Goal: Task Accomplishment & Management: Check status

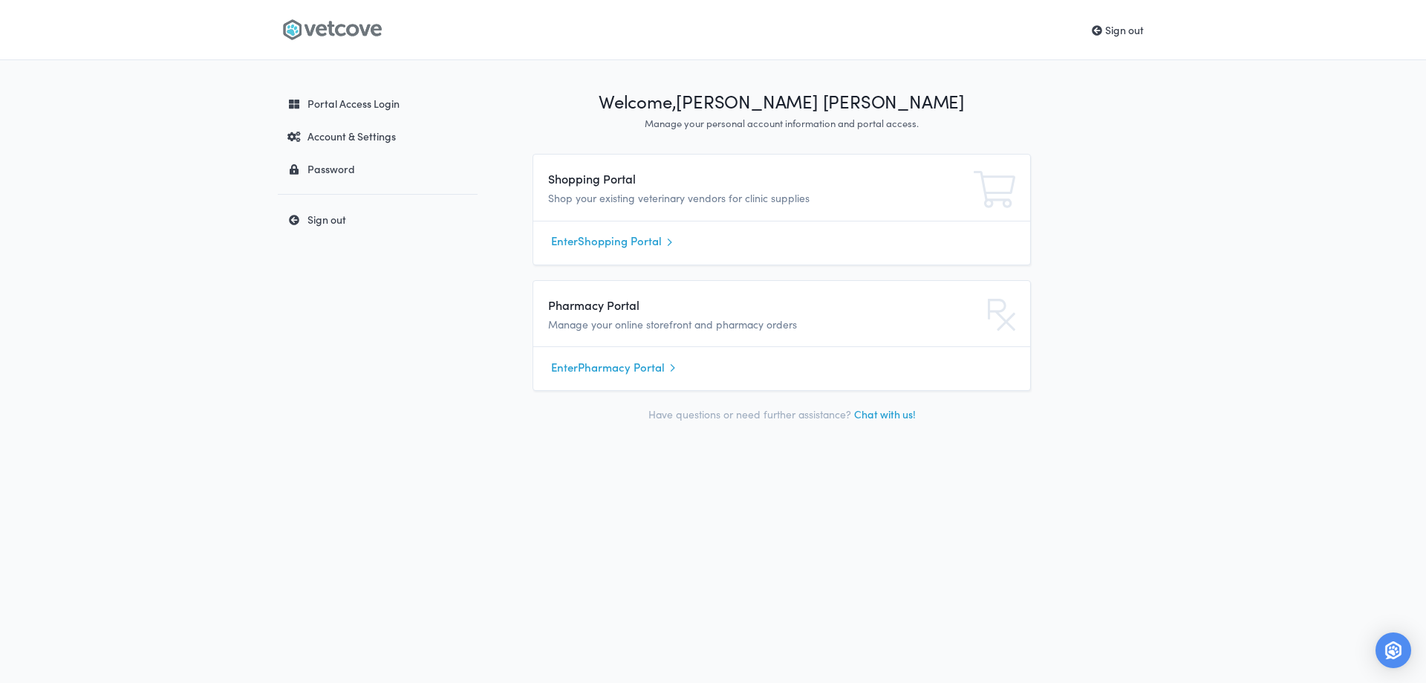
click at [632, 238] on link "Enter Shopping Portal" at bounding box center [781, 241] width 461 height 22
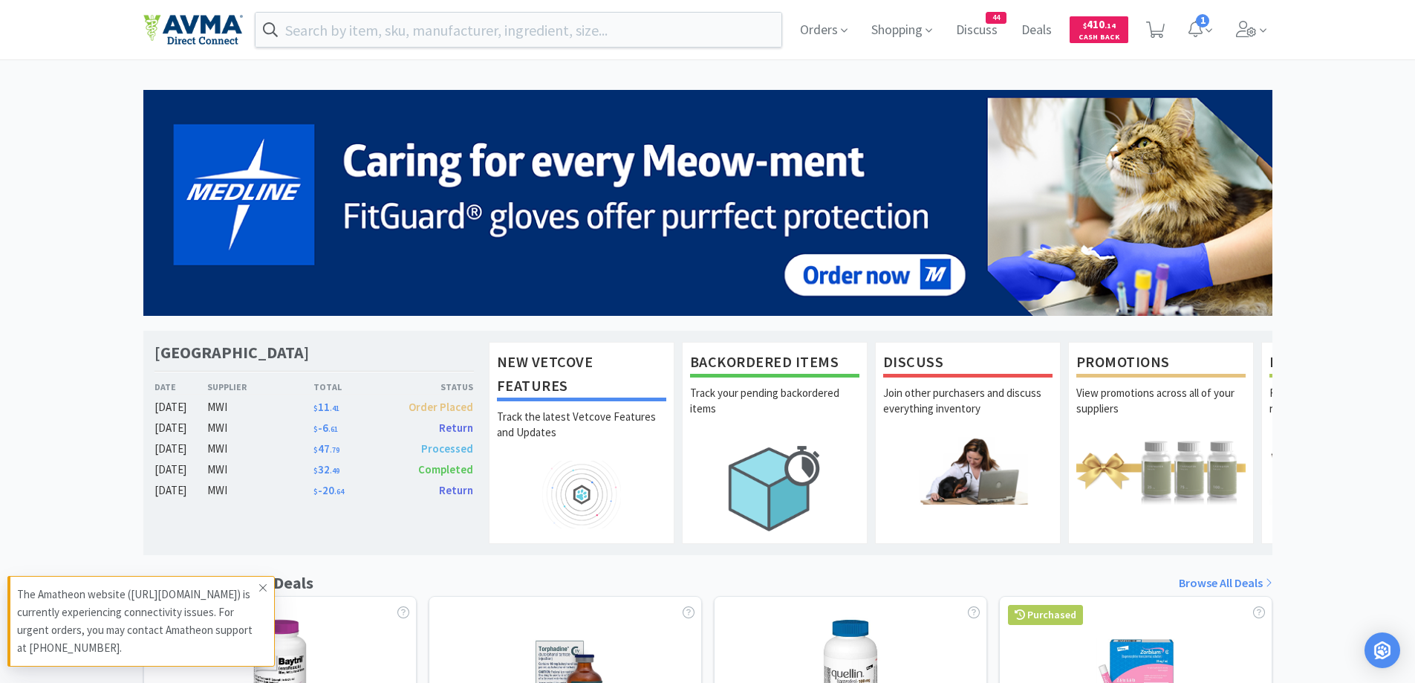
click at [270, 576] on span at bounding box center [263, 588] width 21 height 24
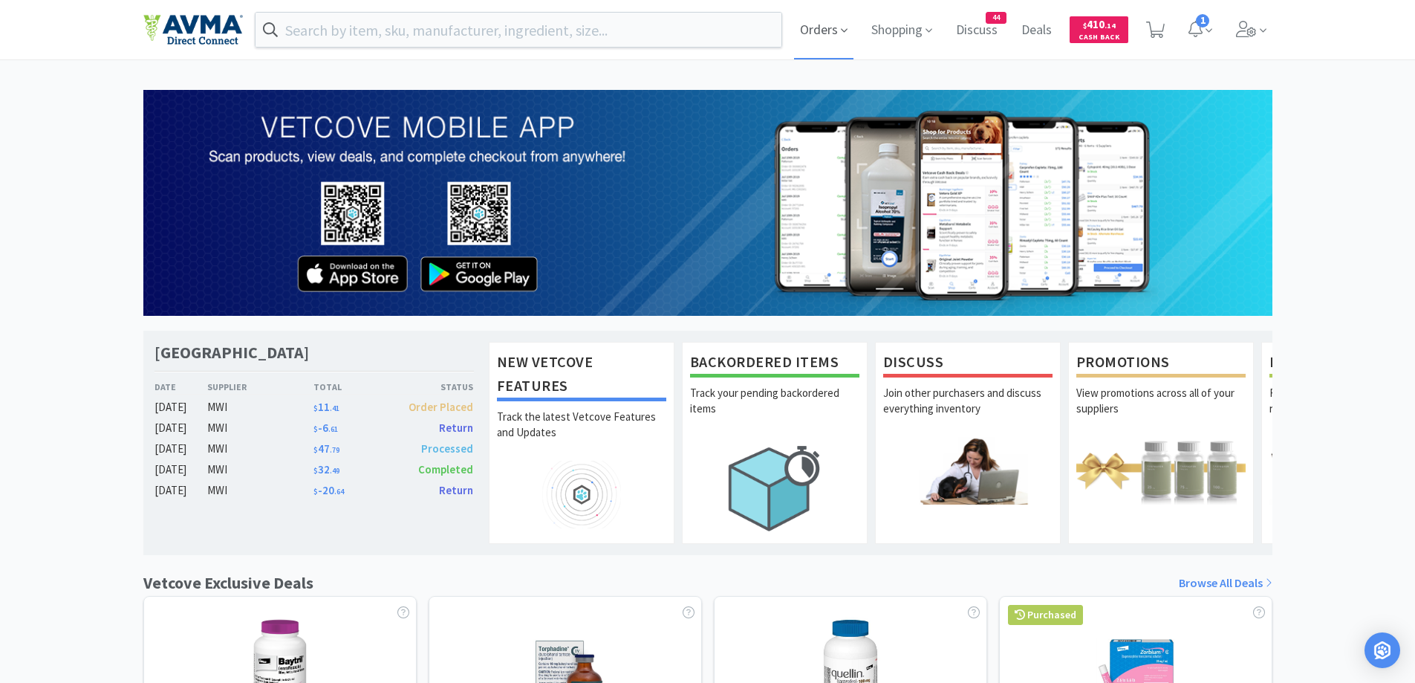
click at [822, 35] on span "Orders" at bounding box center [823, 29] width 59 height 59
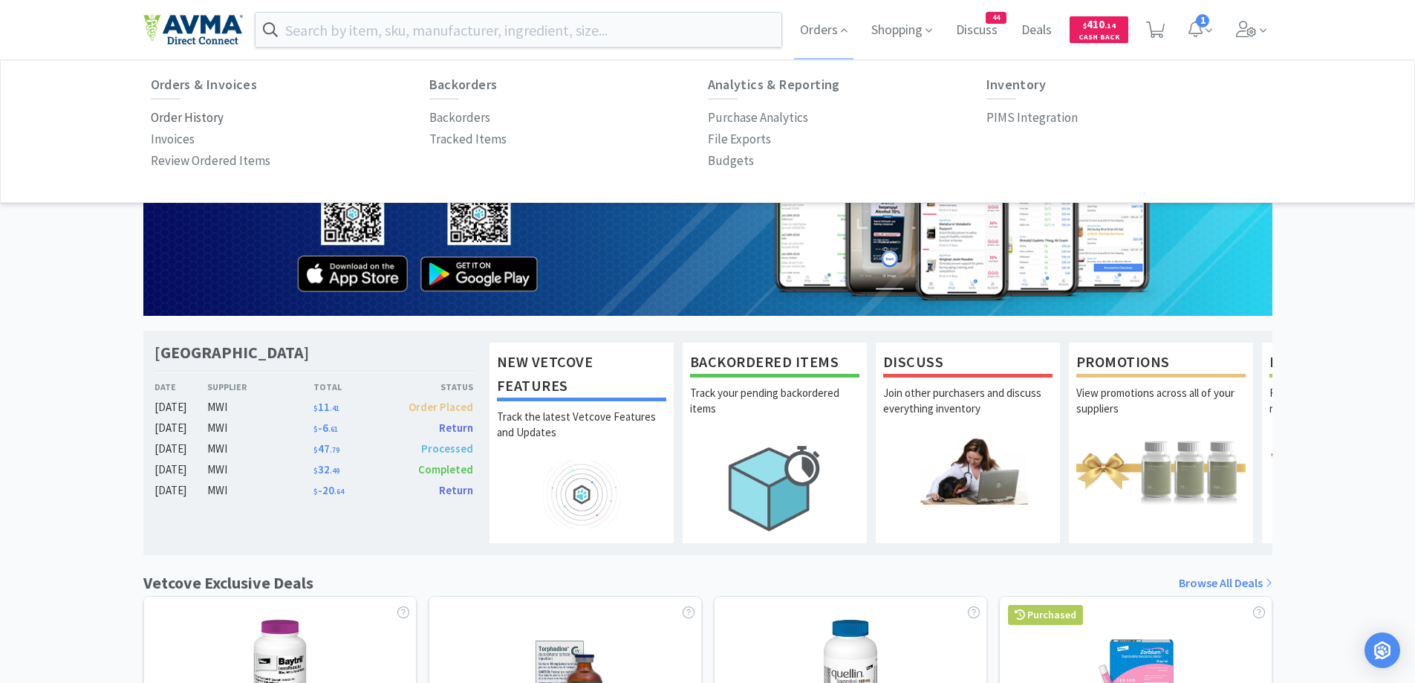
click at [192, 114] on p "Order History" at bounding box center [187, 118] width 73 height 20
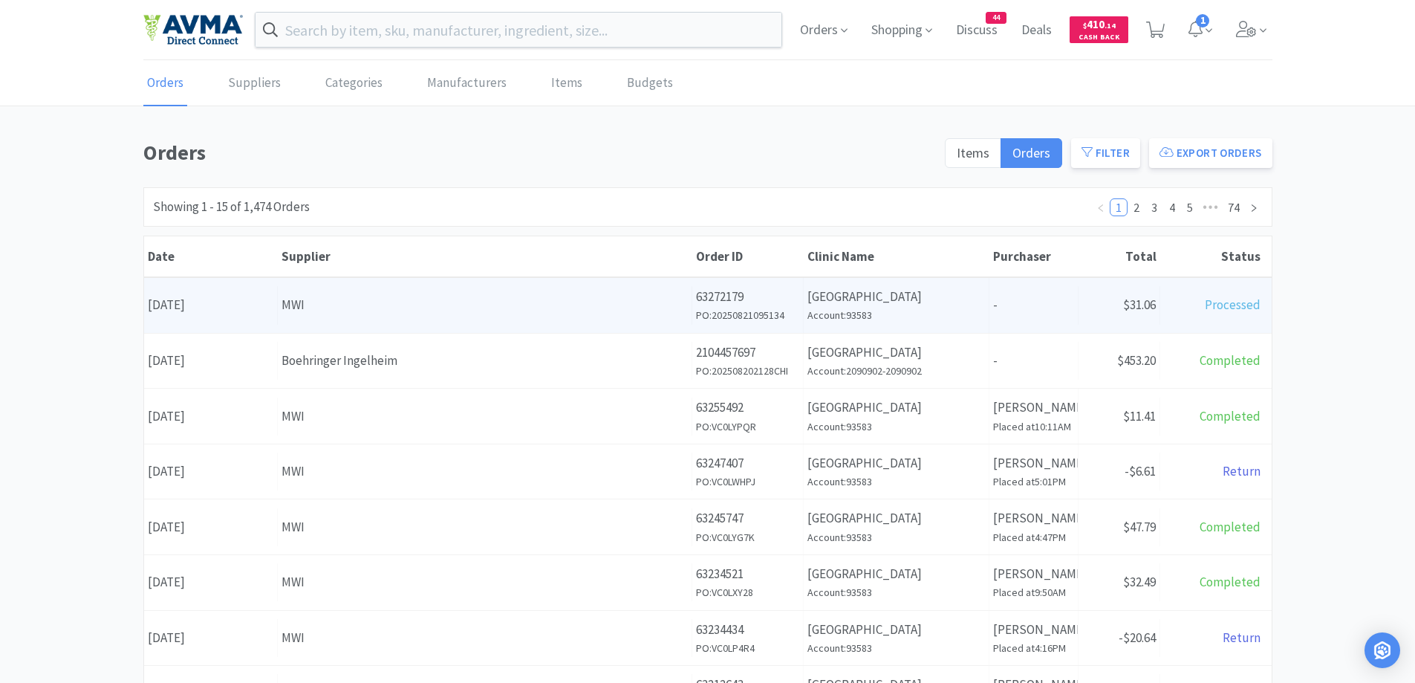
click at [452, 307] on div "MWI" at bounding box center [485, 305] width 406 height 20
click at [452, 307] on body "Orders Shopping Discuss Discuss 44 Deals Deals $ 410 . 14 Cash Back 1 Orders Su…" at bounding box center [713, 341] width 1426 height 683
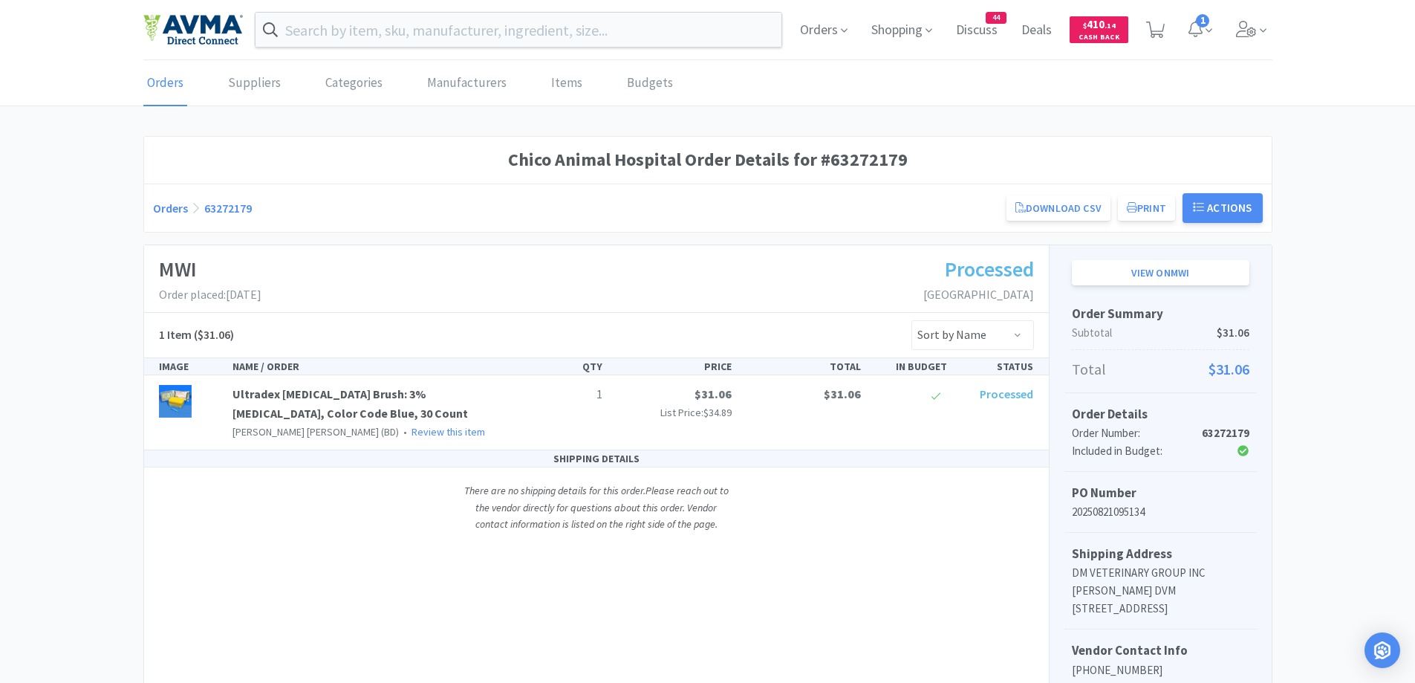
click at [158, 207] on link "Orders" at bounding box center [170, 208] width 35 height 15
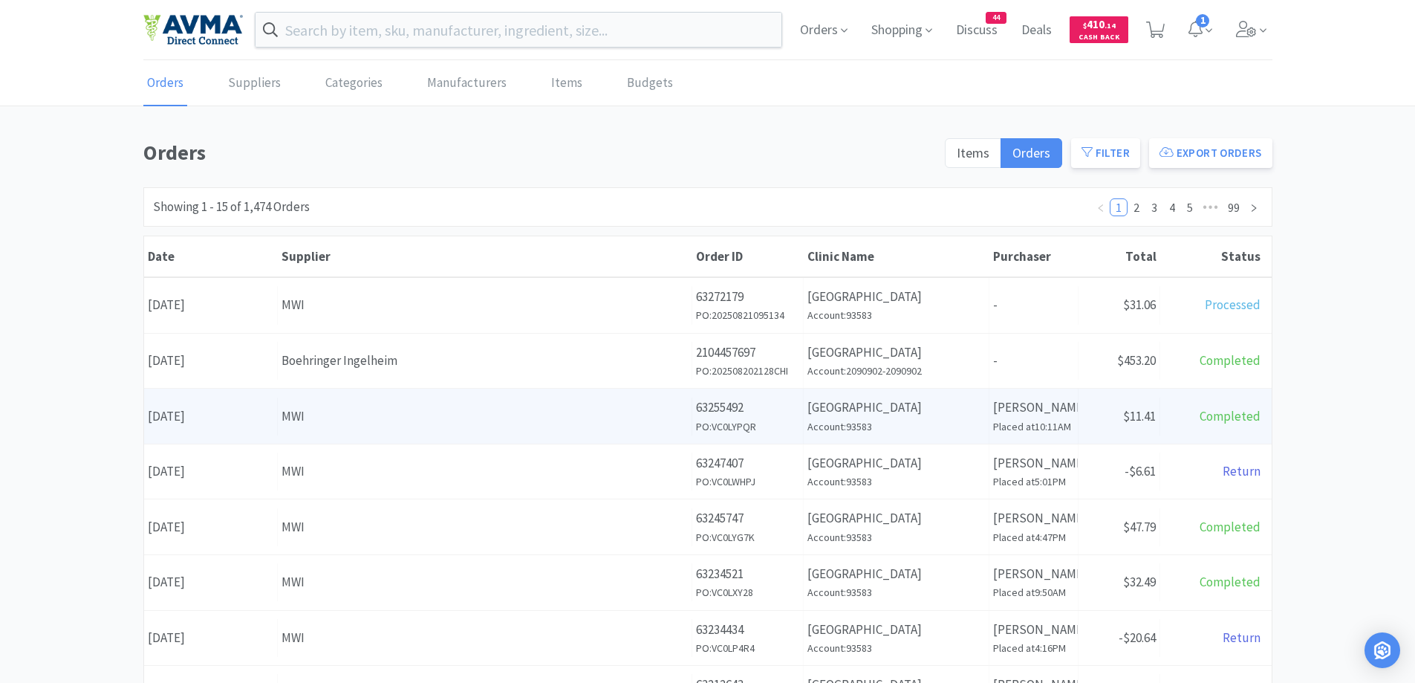
click at [467, 403] on div "Supplier MWI" at bounding box center [485, 416] width 415 height 38
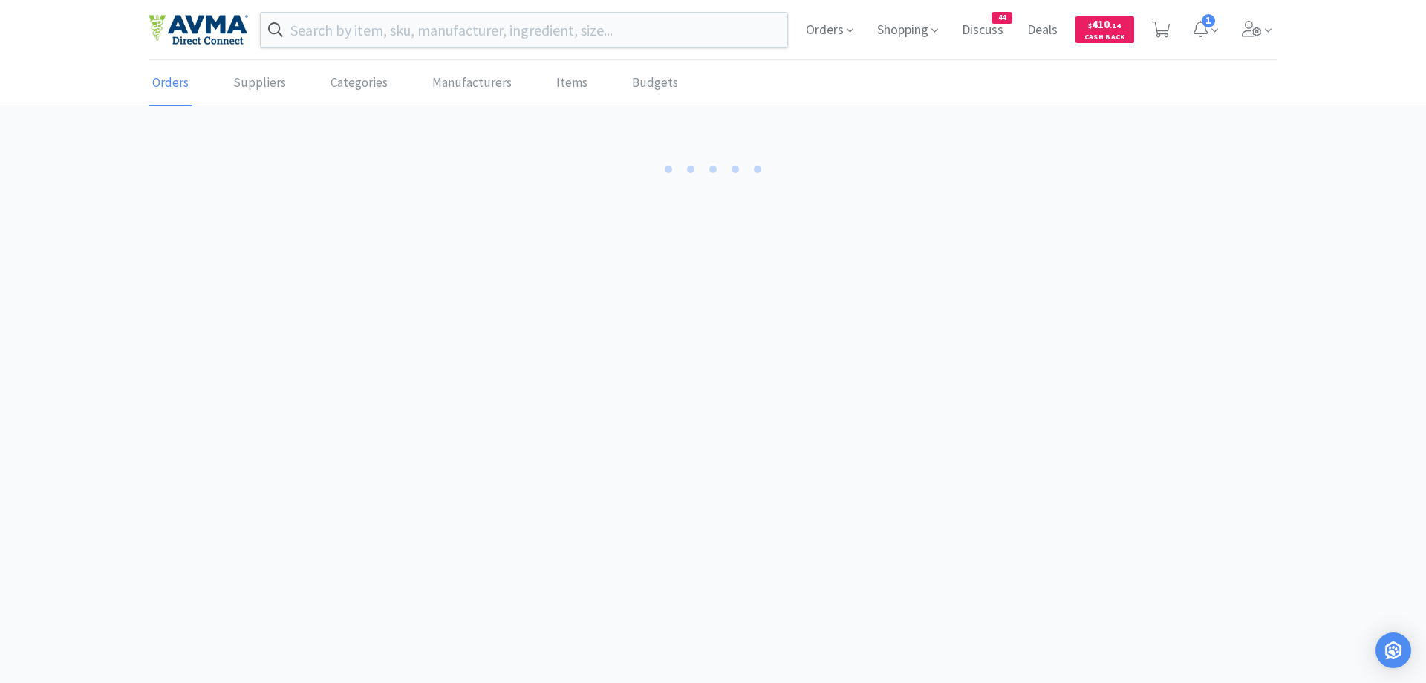
click at [467, 403] on body "Orders Shopping Discuss Discuss 44 Deals Deals $ 410 . 14 Cash Back 1 Orders Su…" at bounding box center [713, 341] width 1426 height 683
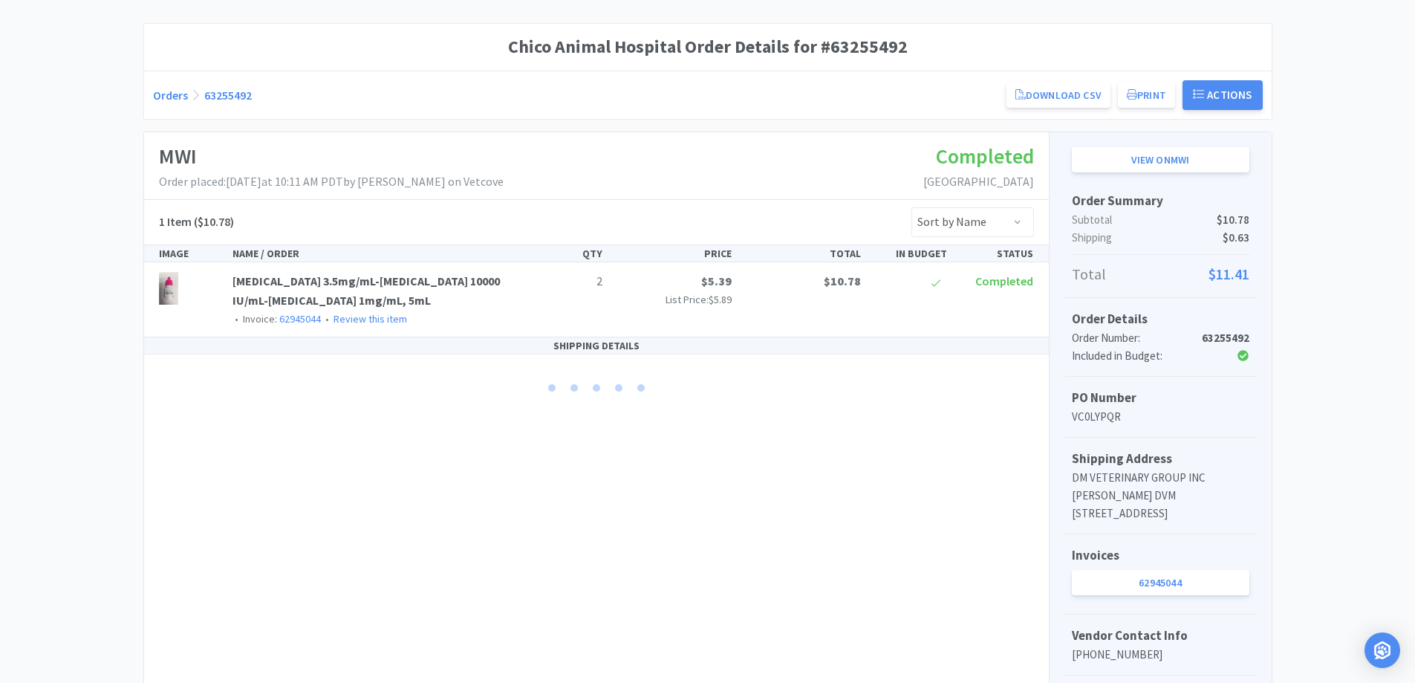
scroll to position [149, 0]
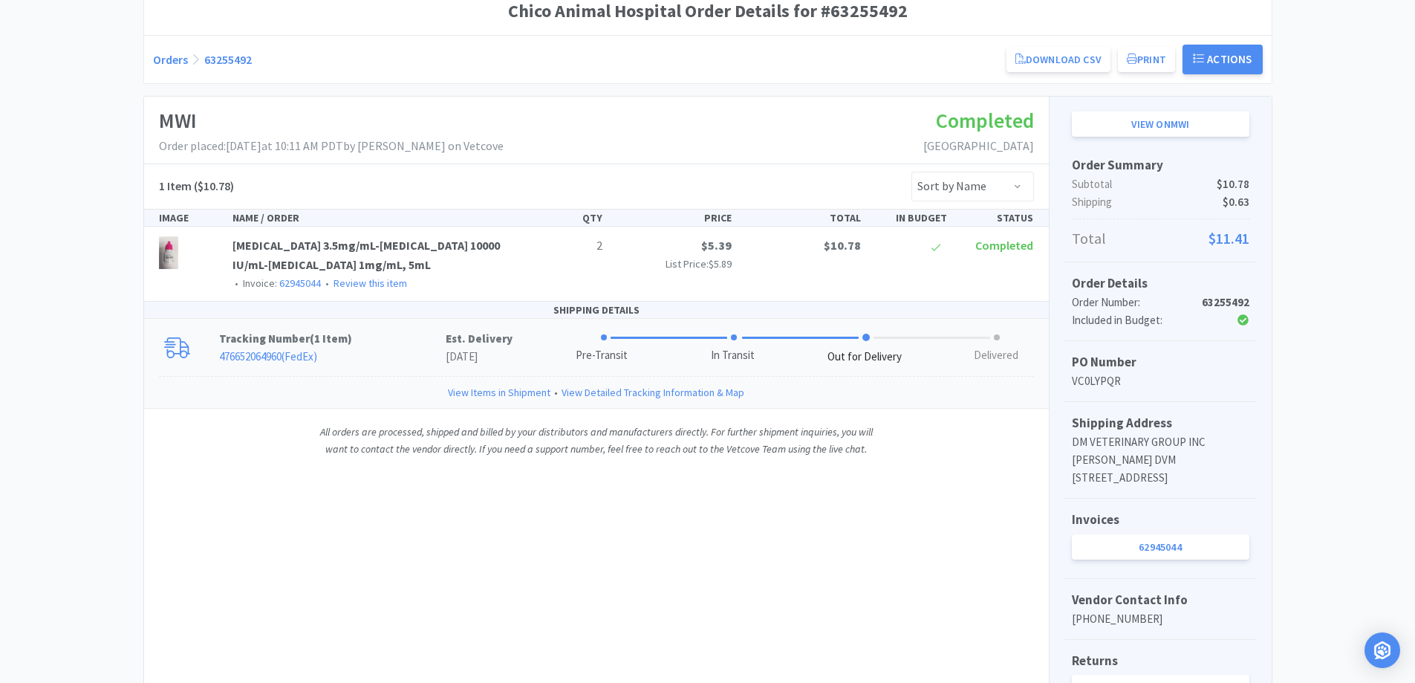
click at [389, 371] on div "Tracking Number ( 1 Item ) 476652064960 ( FedEx ) Est. Delivery [DATE] Pre-Tran…" at bounding box center [596, 347] width 905 height 57
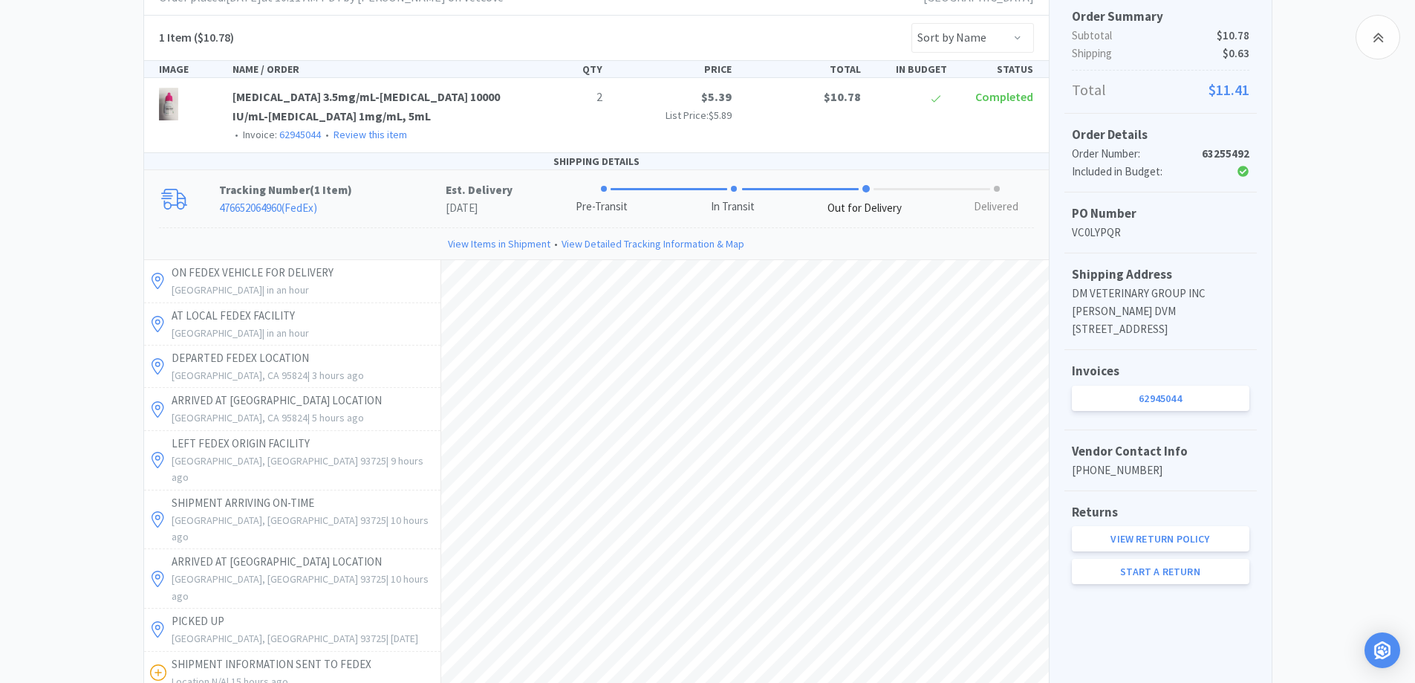
scroll to position [0, 0]
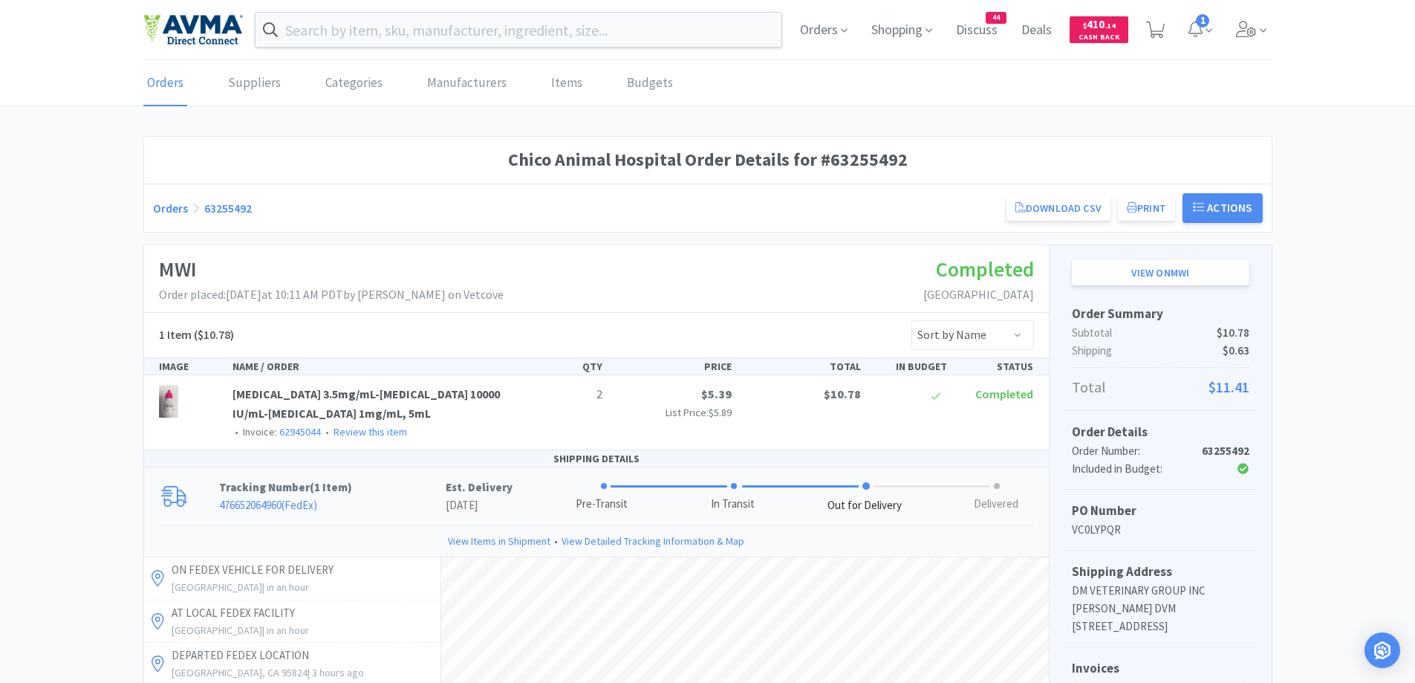
click at [158, 204] on link "Orders" at bounding box center [170, 208] width 35 height 15
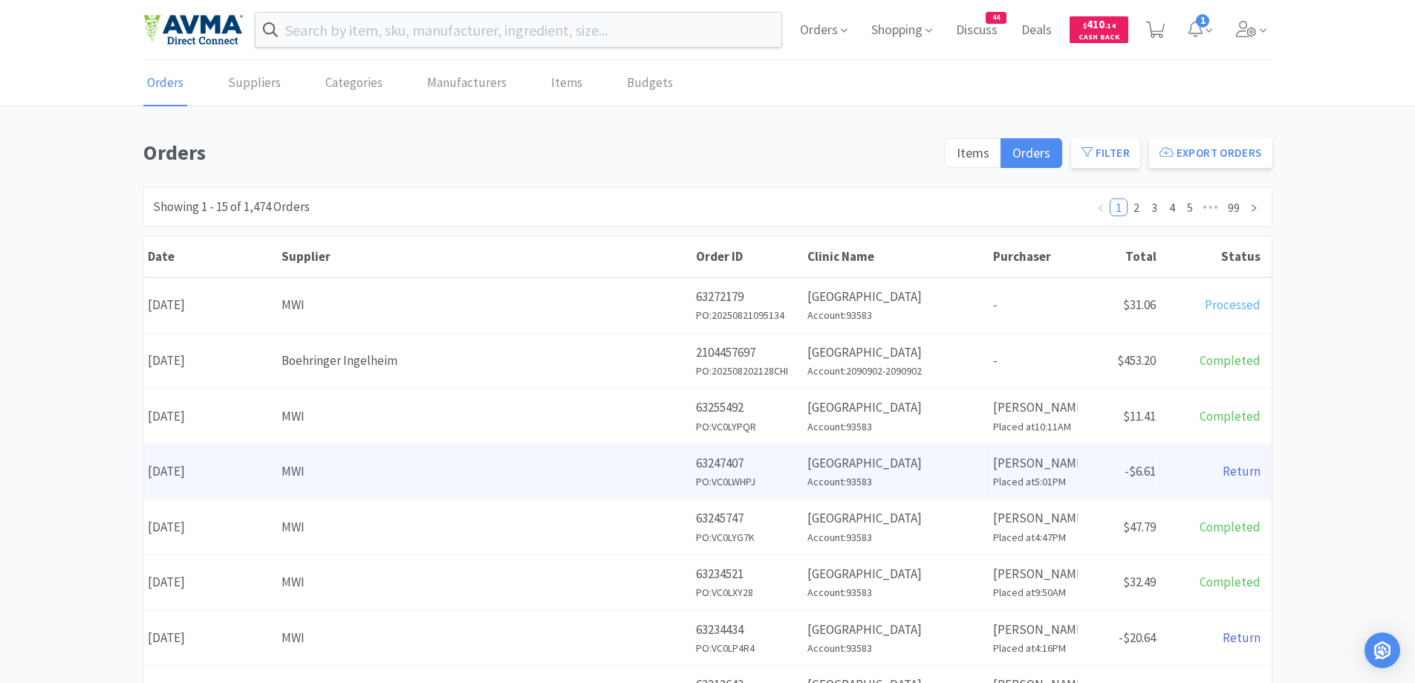
click at [393, 460] on div "Supplier MWI" at bounding box center [485, 471] width 415 height 38
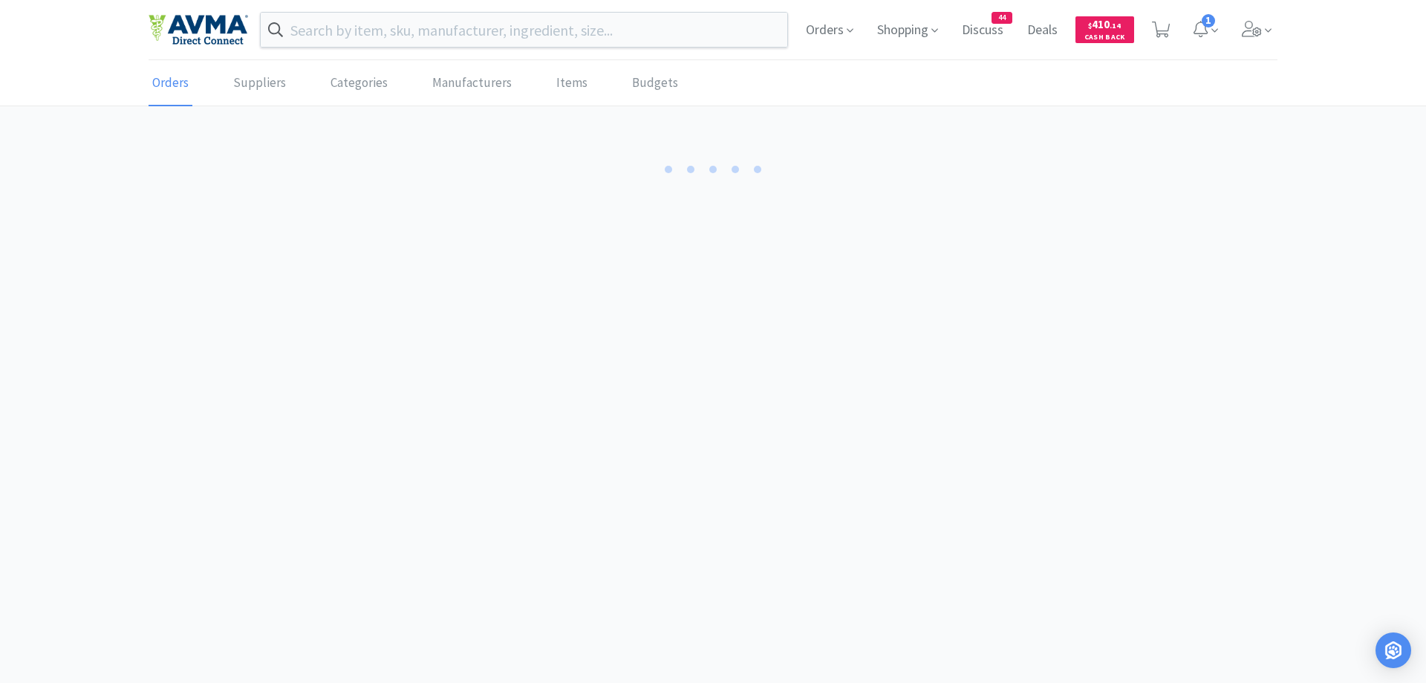
click at [393, 460] on body "Orders Shopping Discuss Discuss 44 Deals Deals $ 410 . 14 Cash Back 1 Orders Su…" at bounding box center [713, 341] width 1426 height 683
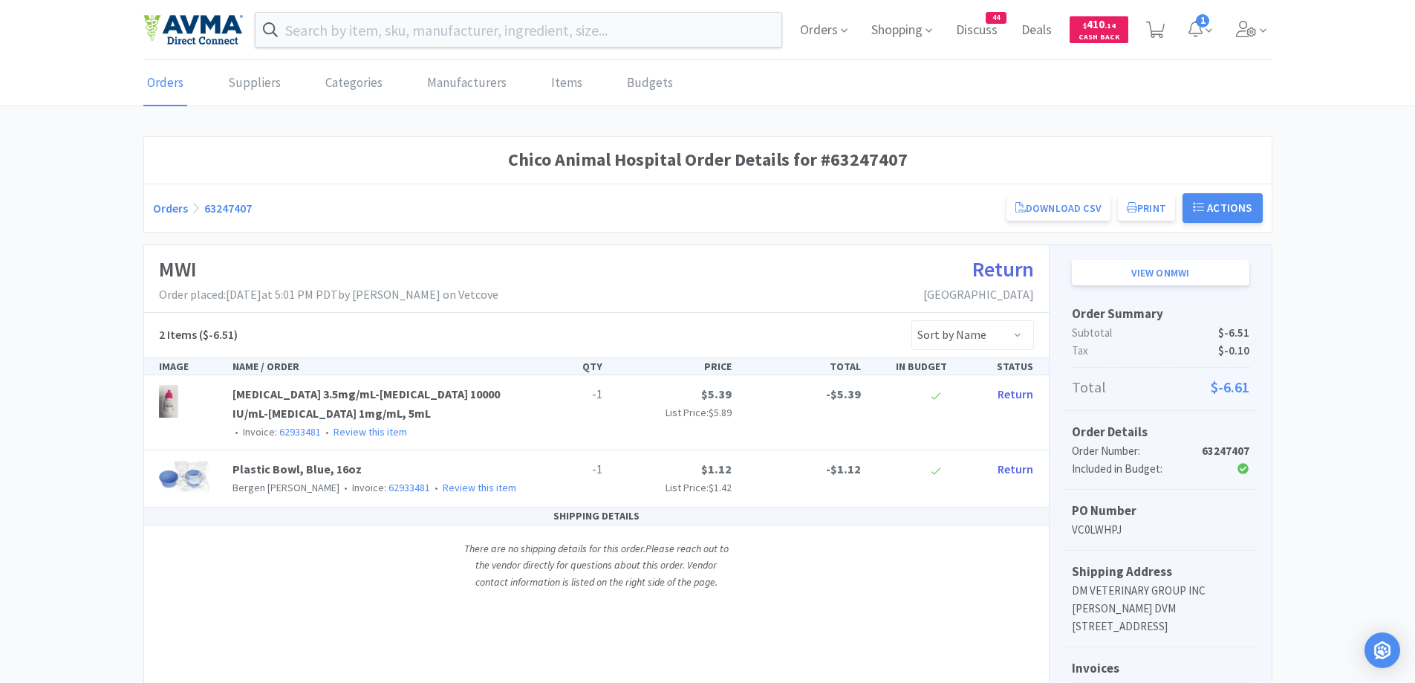
click at [161, 215] on div "Orders 63247407 Download CSV Print Chico Animal Hospital Order for MWI PO Numbe…" at bounding box center [708, 208] width 1110 height 30
click at [169, 208] on link "Orders" at bounding box center [170, 208] width 35 height 15
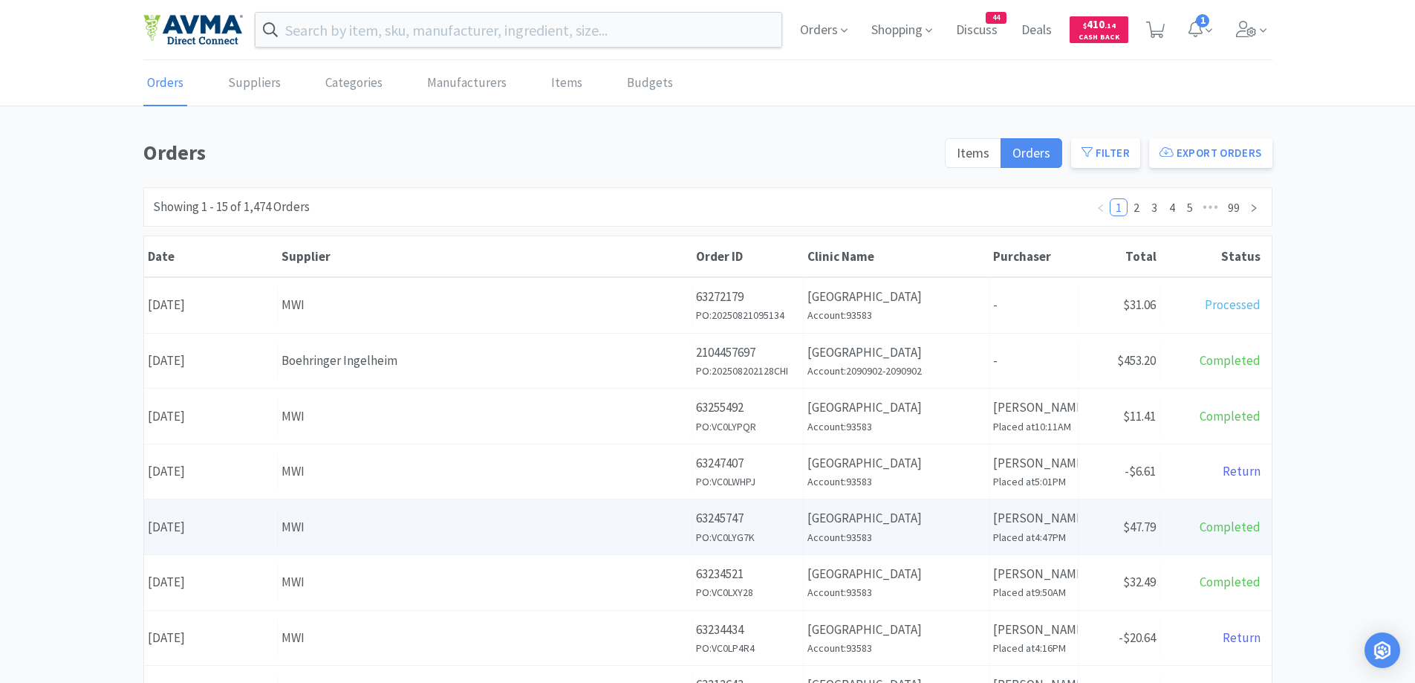
click at [419, 531] on div "MWI" at bounding box center [485, 527] width 406 height 20
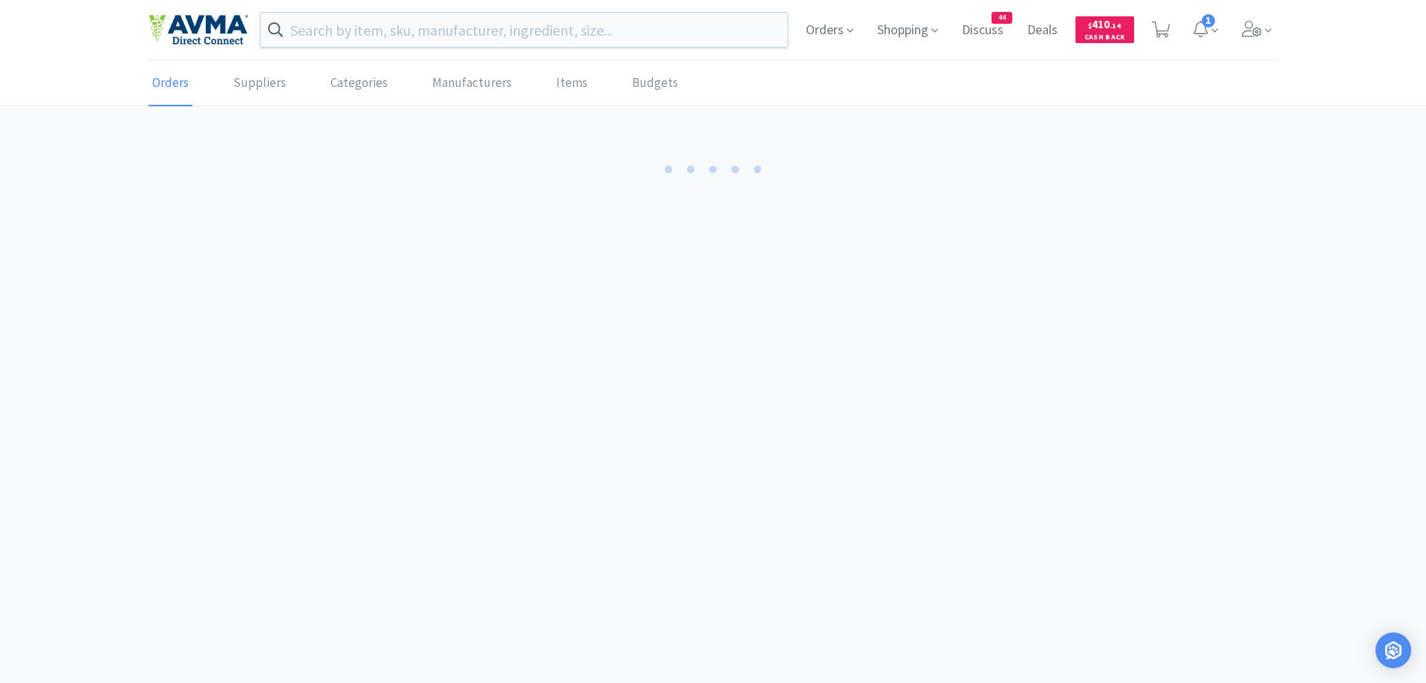
click at [419, 531] on body "Orders Shopping Discuss Discuss 44 Deals Deals $ 410 . 14 Cash Back 1 Orders Su…" at bounding box center [713, 341] width 1426 height 683
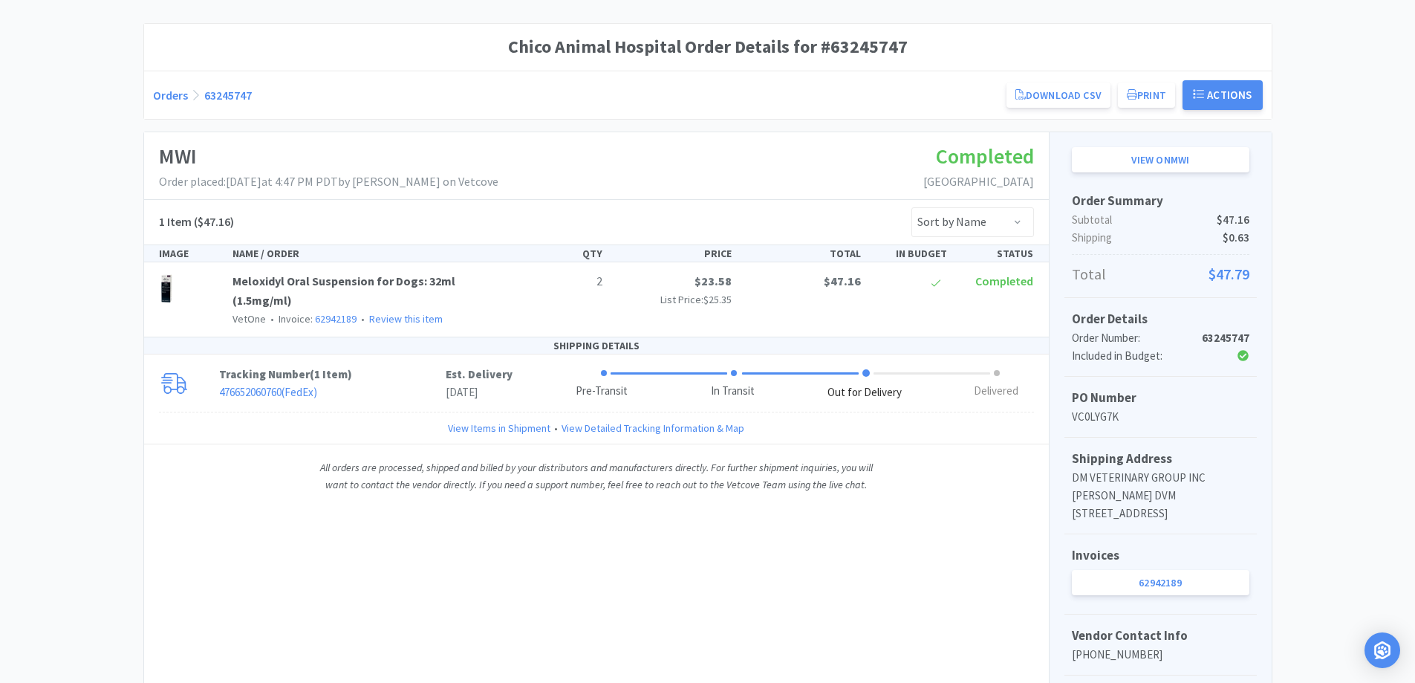
scroll to position [149, 0]
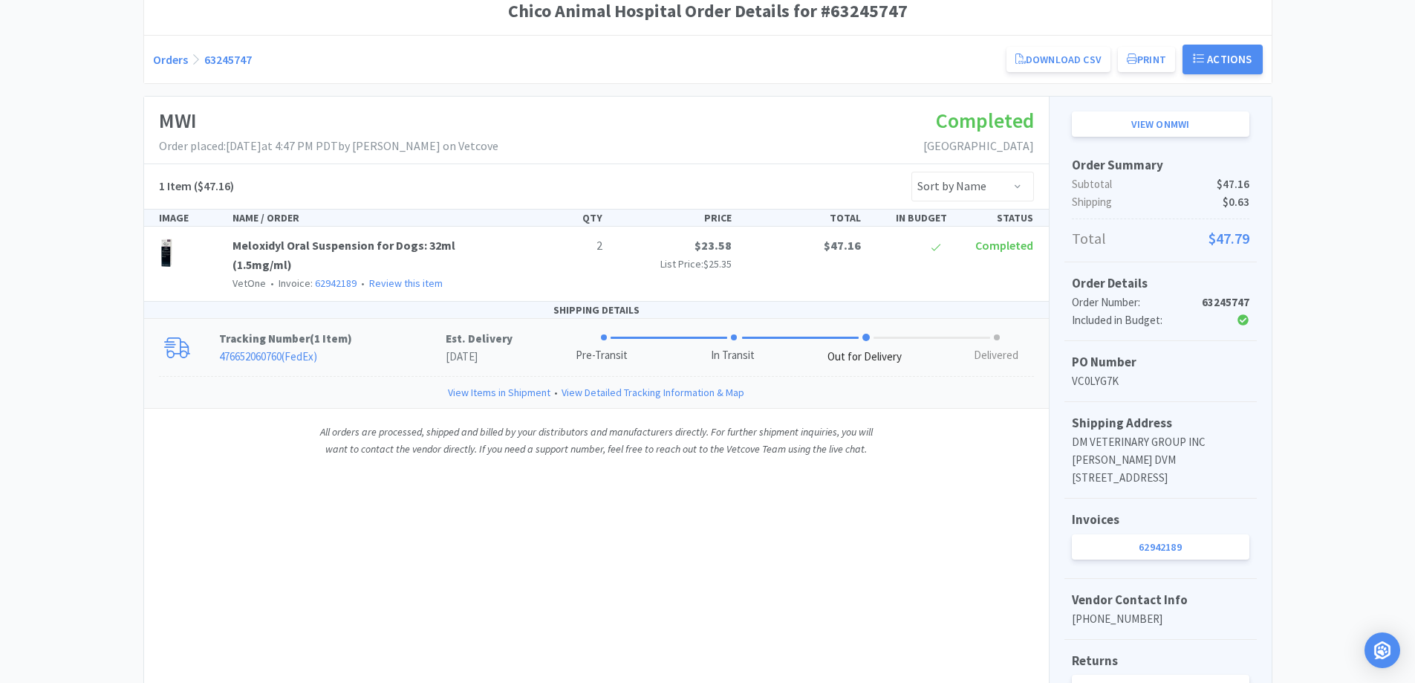
click at [403, 348] on p "476652060760 ( FedEx )" at bounding box center [332, 357] width 227 height 18
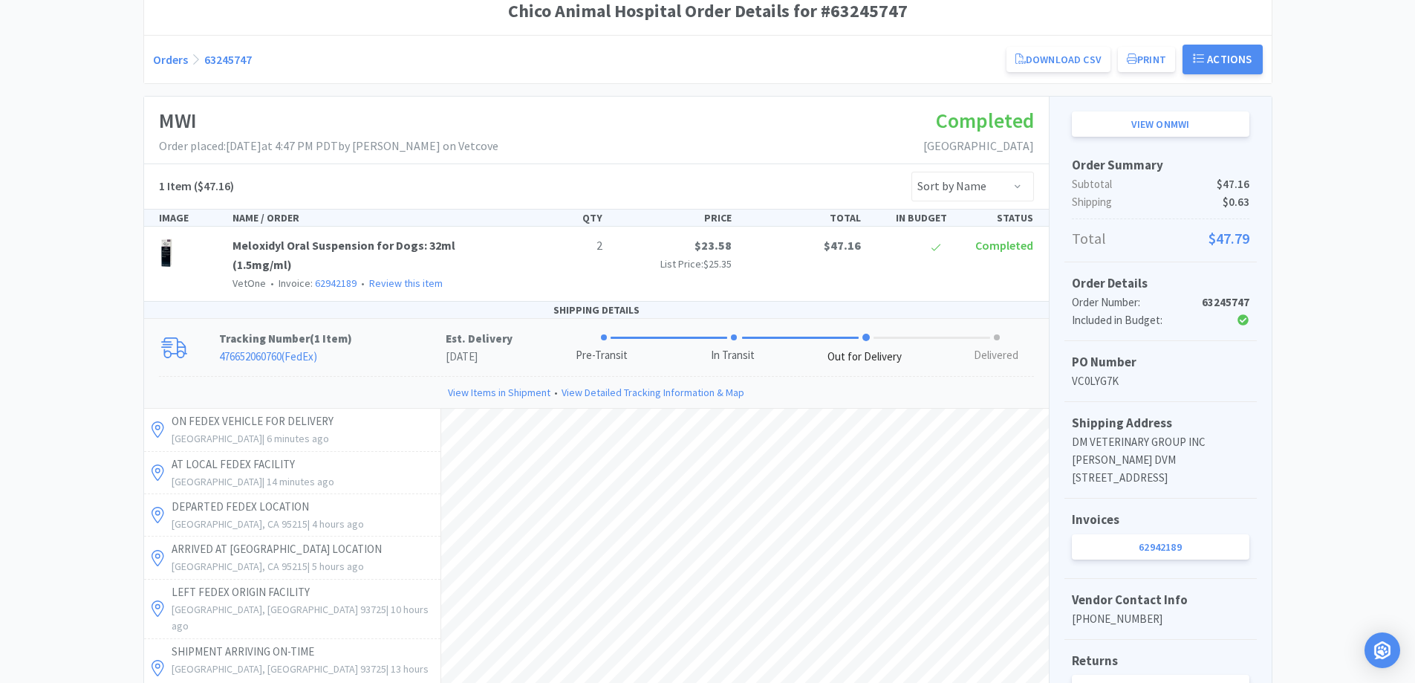
click at [1374, 217] on div "Chico Animal Hospital Order Details for #63245747 Orders 63245747 Download CSV …" at bounding box center [707, 516] width 1415 height 1058
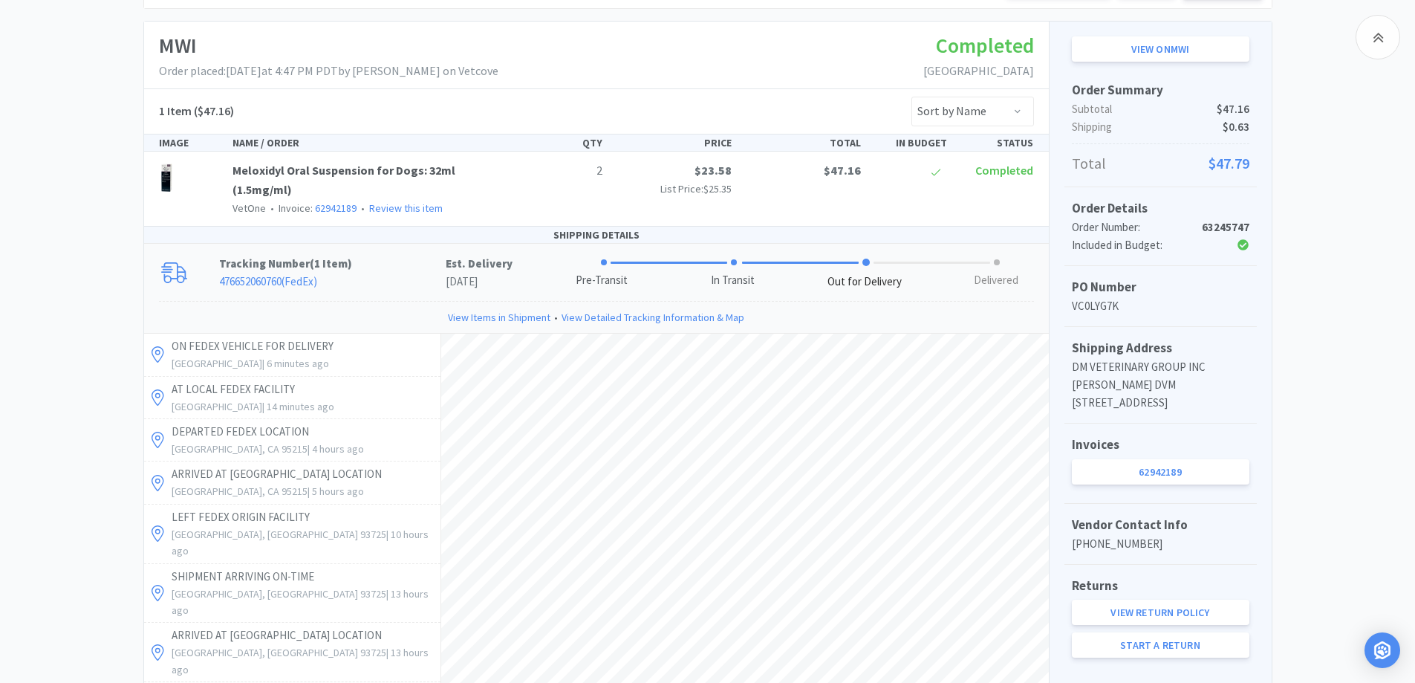
scroll to position [372, 0]
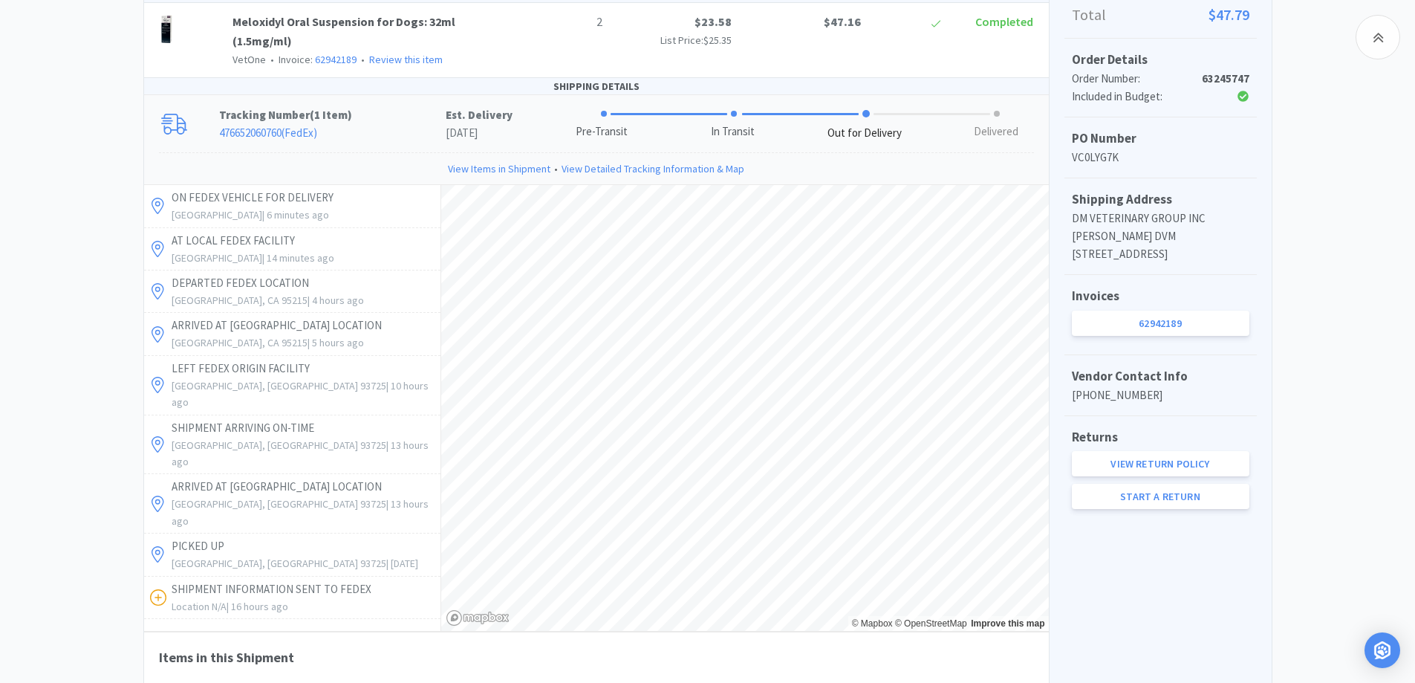
drag, startPoint x: 1310, startPoint y: 382, endPoint x: 1332, endPoint y: 348, distance: 40.4
click at [1310, 383] on div "Chico Animal Hospital Order Details for #63245747 Orders 63245747 Download CSV …" at bounding box center [707, 293] width 1415 height 1058
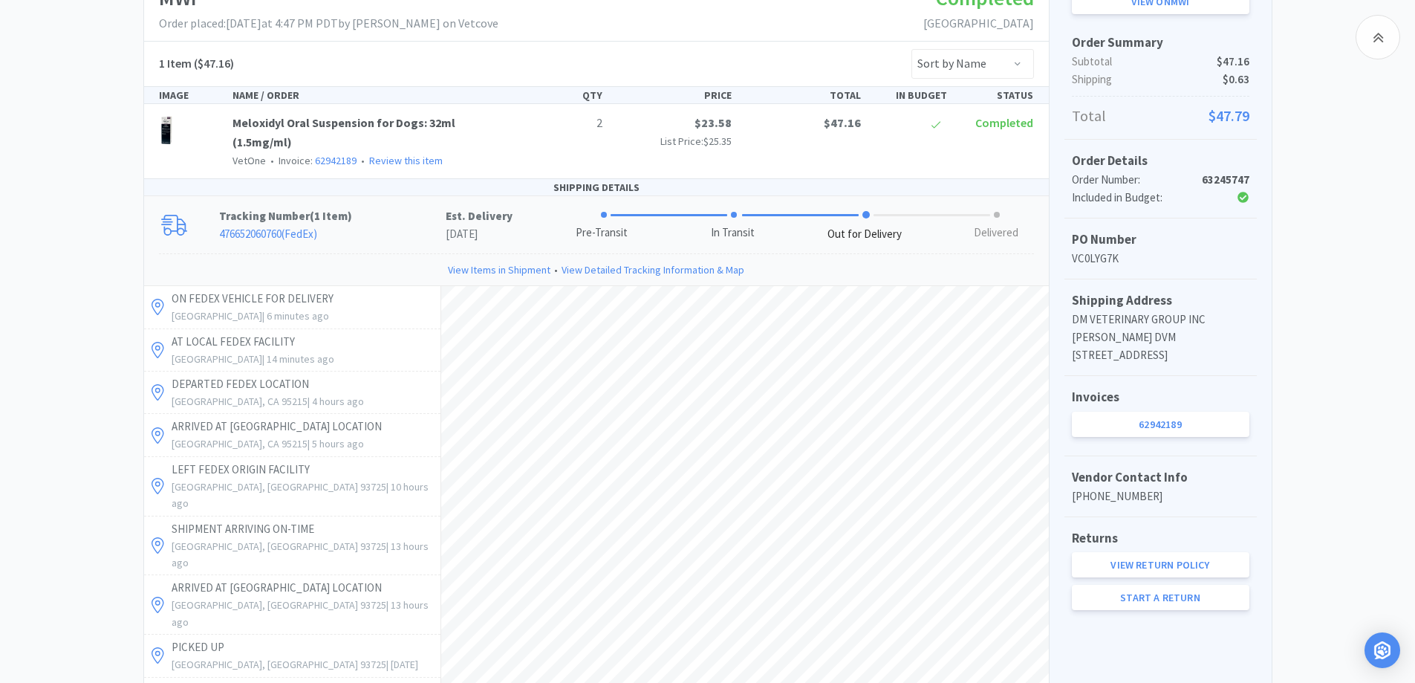
scroll to position [267, 0]
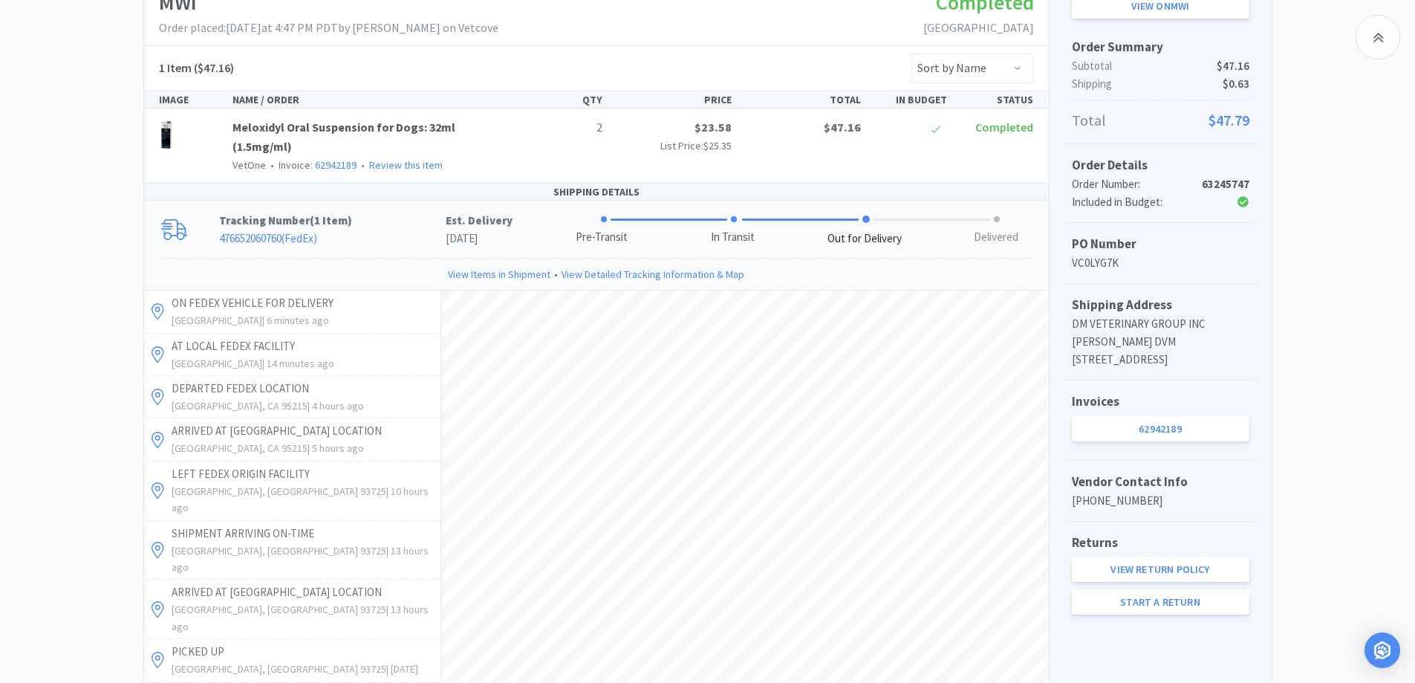
click at [1330, 383] on div "Chico Animal Hospital Order Details for #63245747 Orders 63245747 Download CSV …" at bounding box center [707, 398] width 1415 height 1058
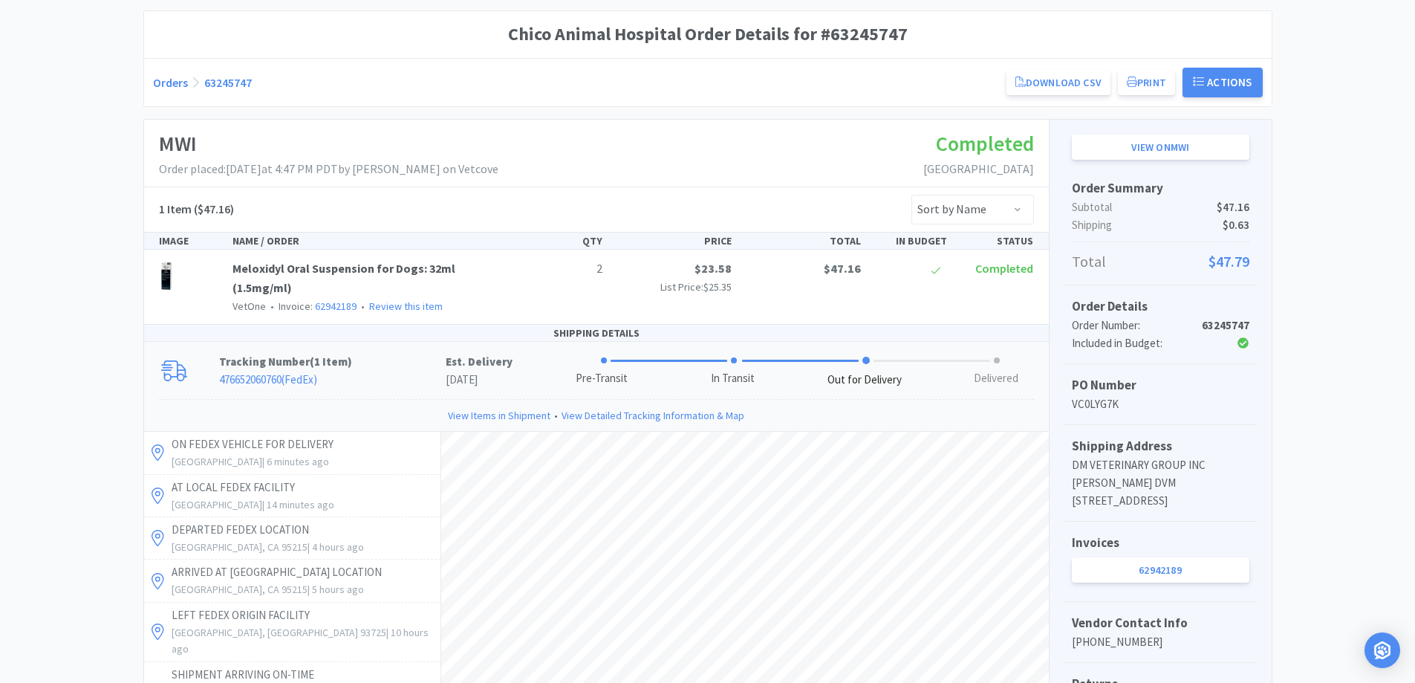
scroll to position [7, 0]
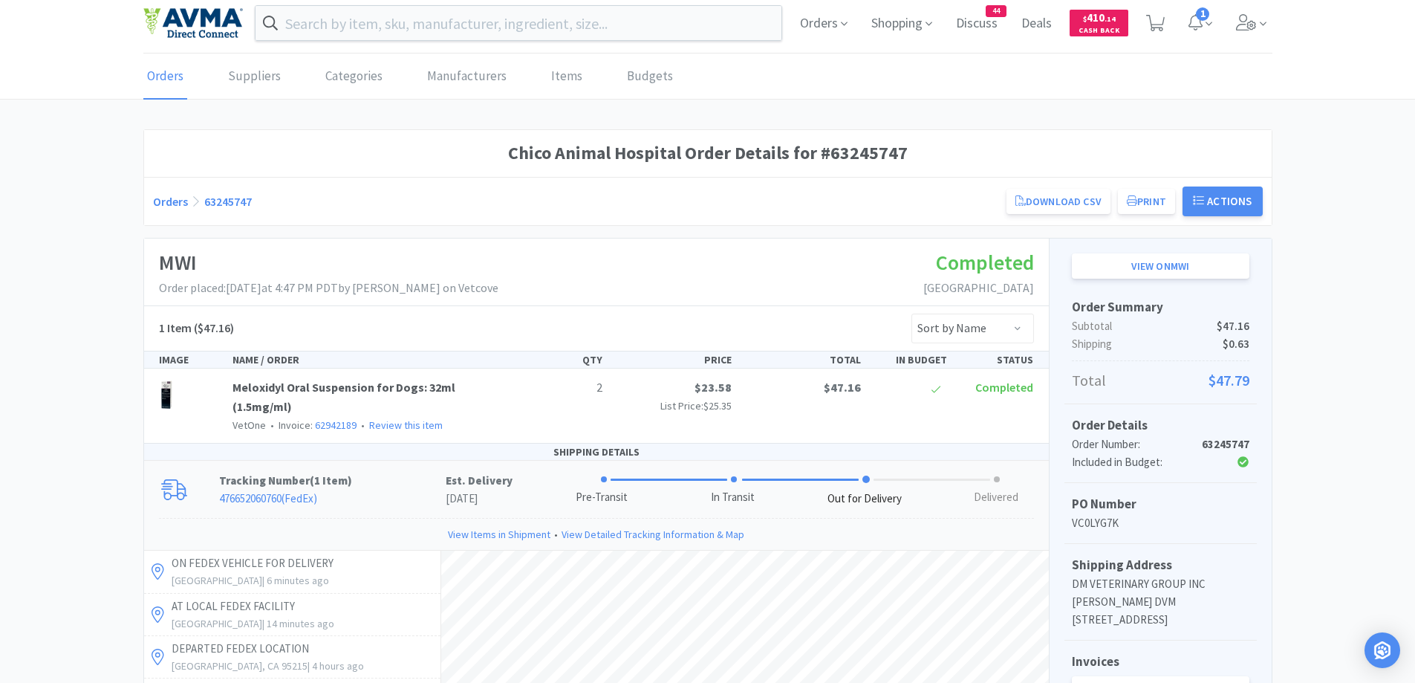
click at [165, 194] on link "Orders" at bounding box center [170, 201] width 35 height 15
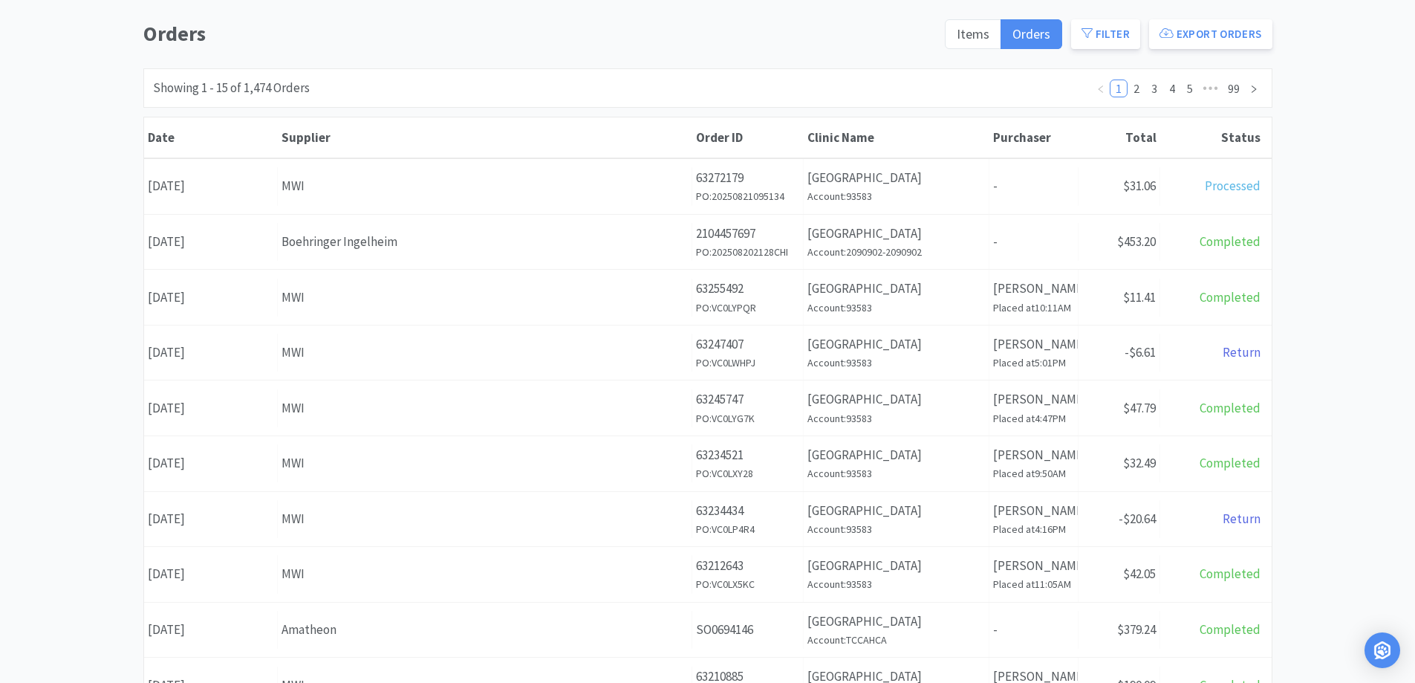
scroll to position [155, 0]
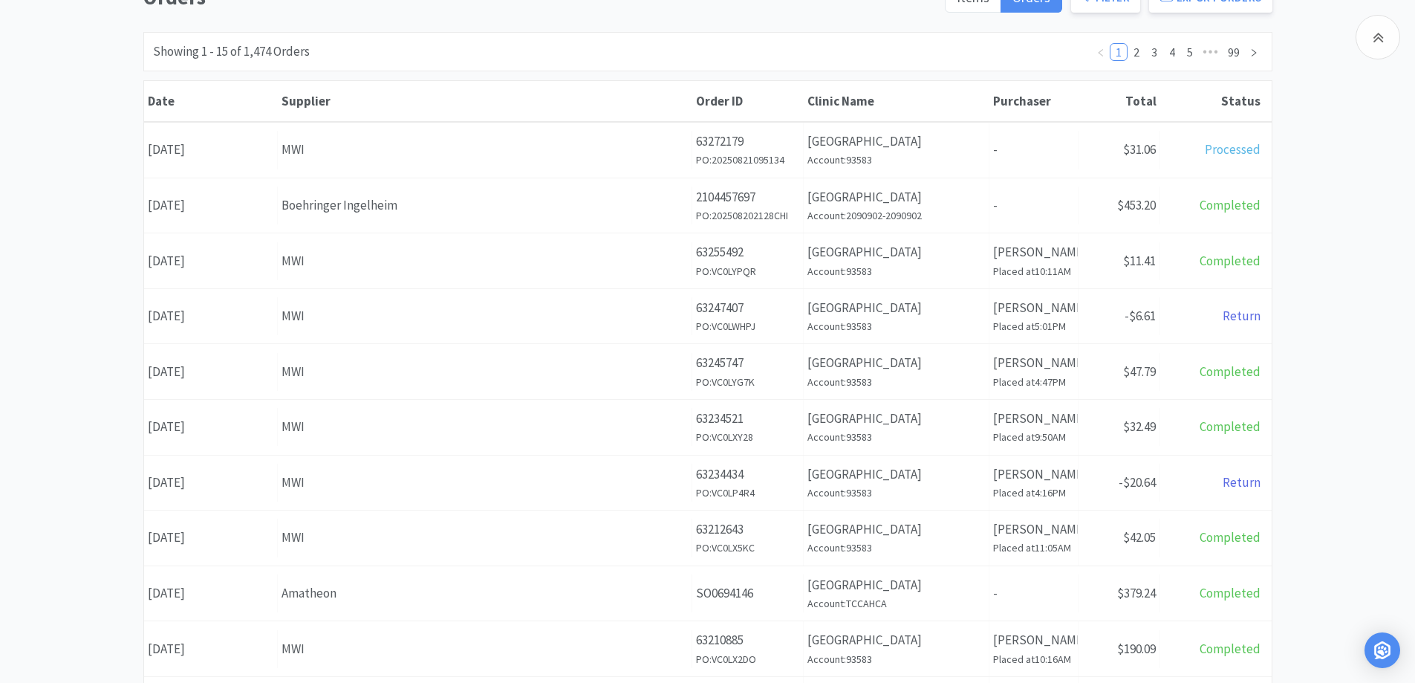
click at [47, 242] on div "Orders Items Orders Filter Export Orders Filters Filter Suppliers All Suppliers…" at bounding box center [707, 493] width 1415 height 1025
click at [1351, 324] on div "Orders Items Orders Filter Export Orders Filters Filter Suppliers All Suppliers…" at bounding box center [707, 493] width 1415 height 1025
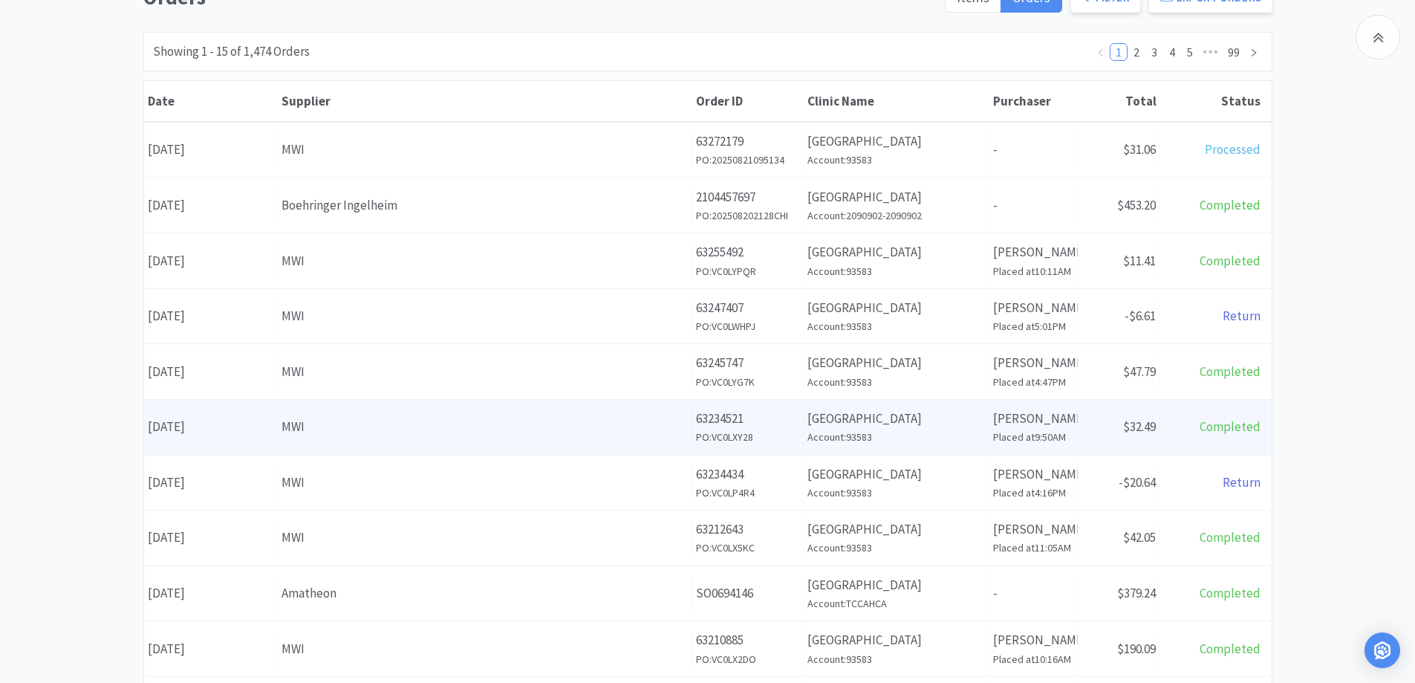
click at [534, 429] on div "MWI" at bounding box center [485, 427] width 406 height 20
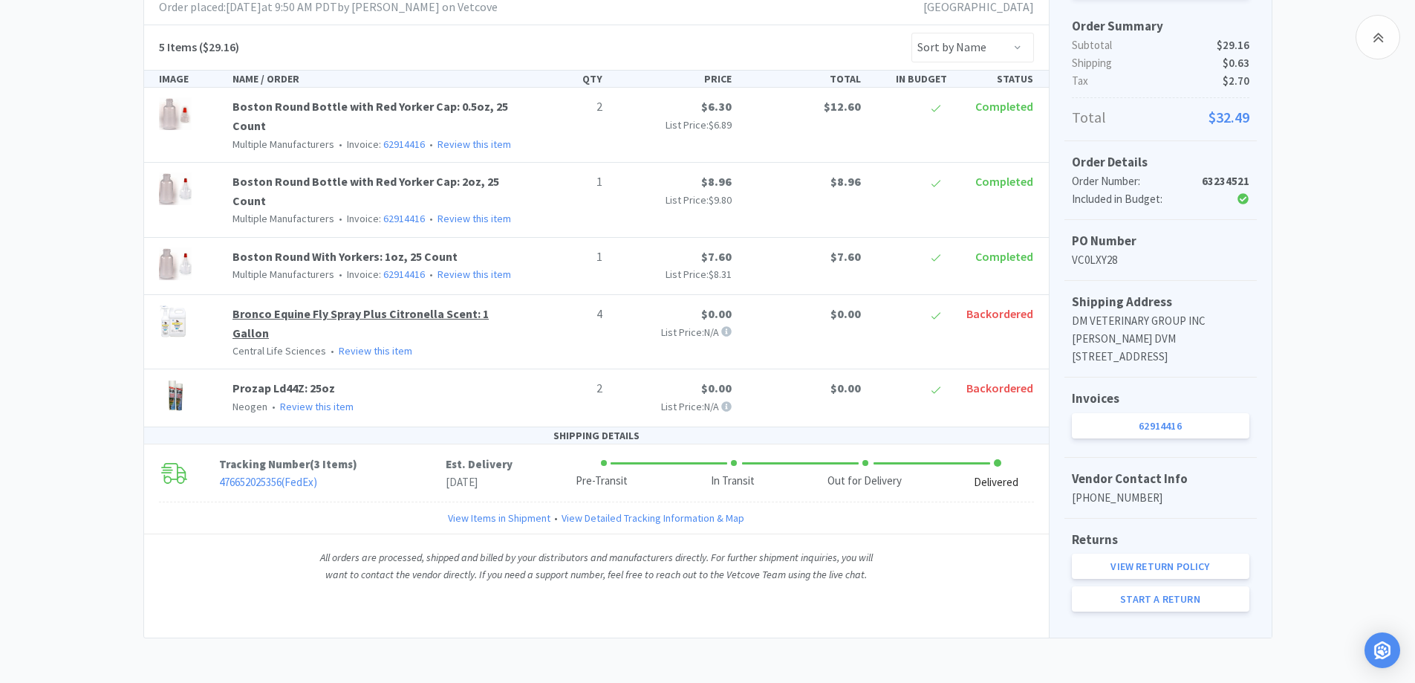
scroll to position [305, 0]
